Goal: Browse casually

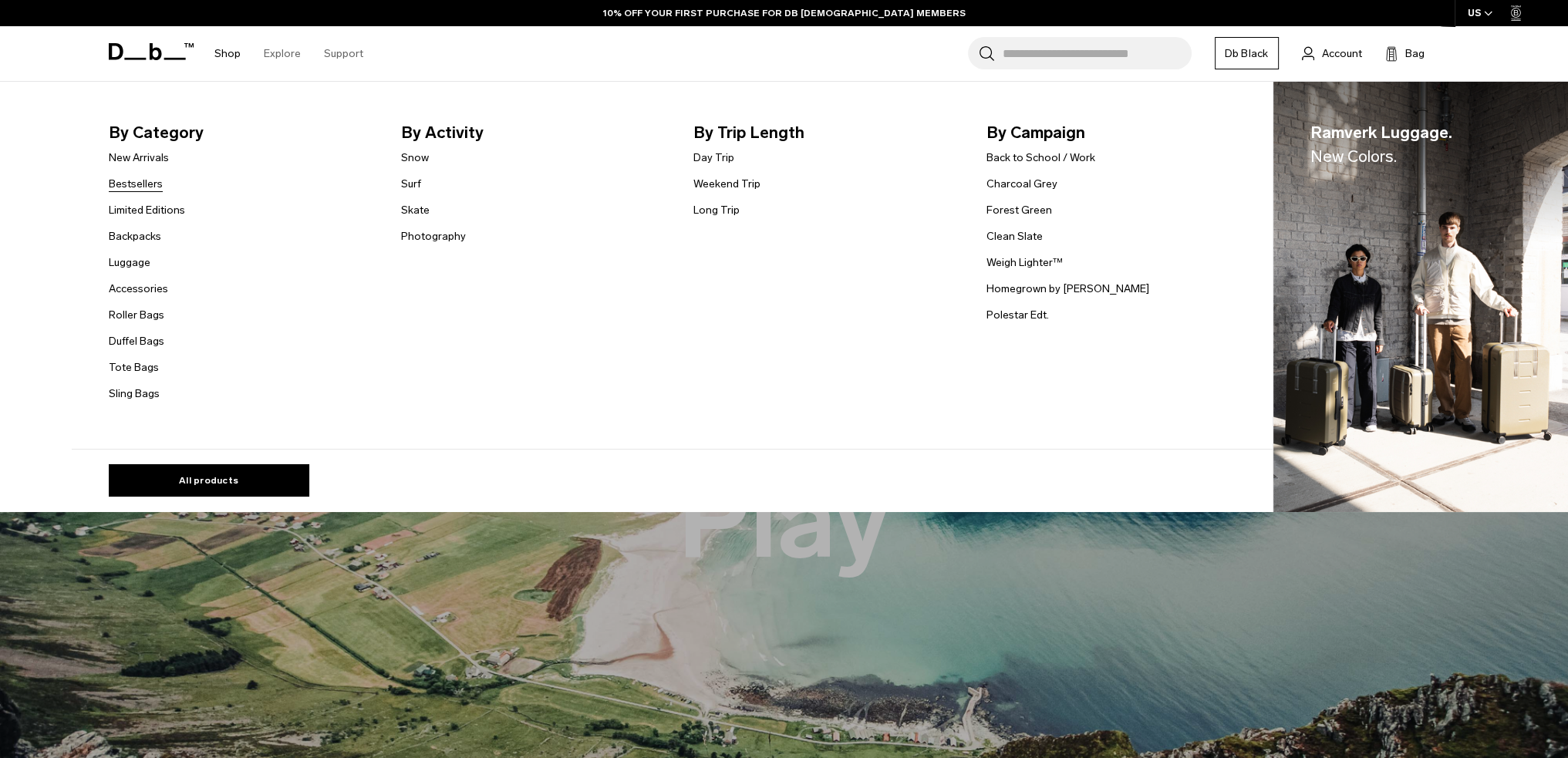
click at [148, 191] on link "Bestsellers" at bounding box center [136, 184] width 54 height 16
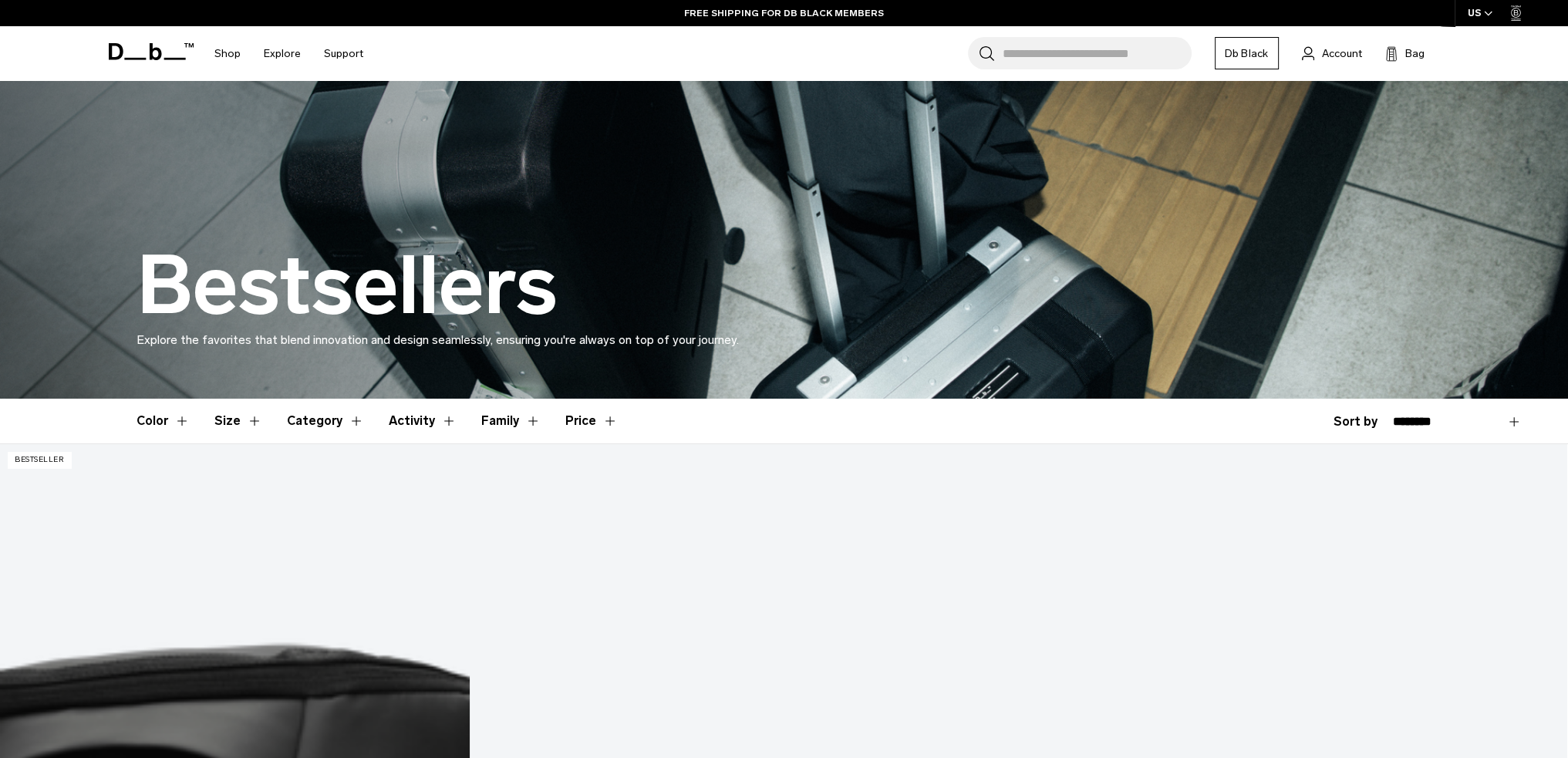
scroll to position [77, 0]
